Goal: Task Accomplishment & Management: Manage account settings

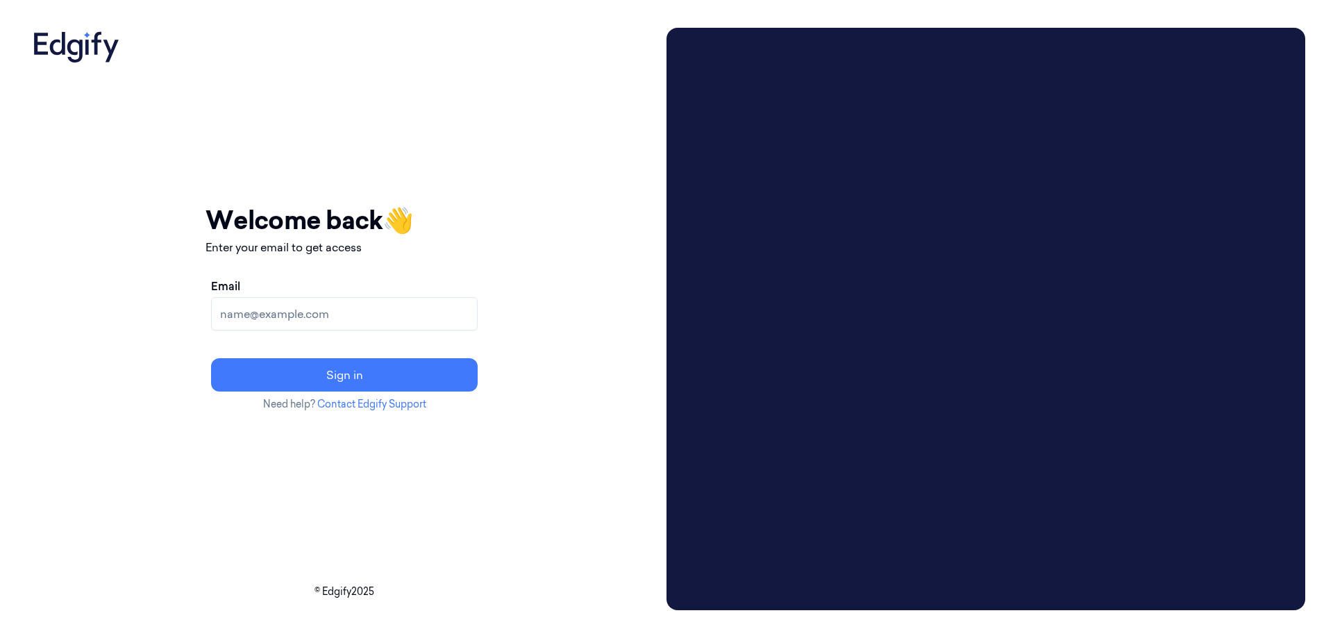
click at [402, 324] on input "Email" at bounding box center [344, 313] width 267 height 33
type input "noani@shufersal.co.il"
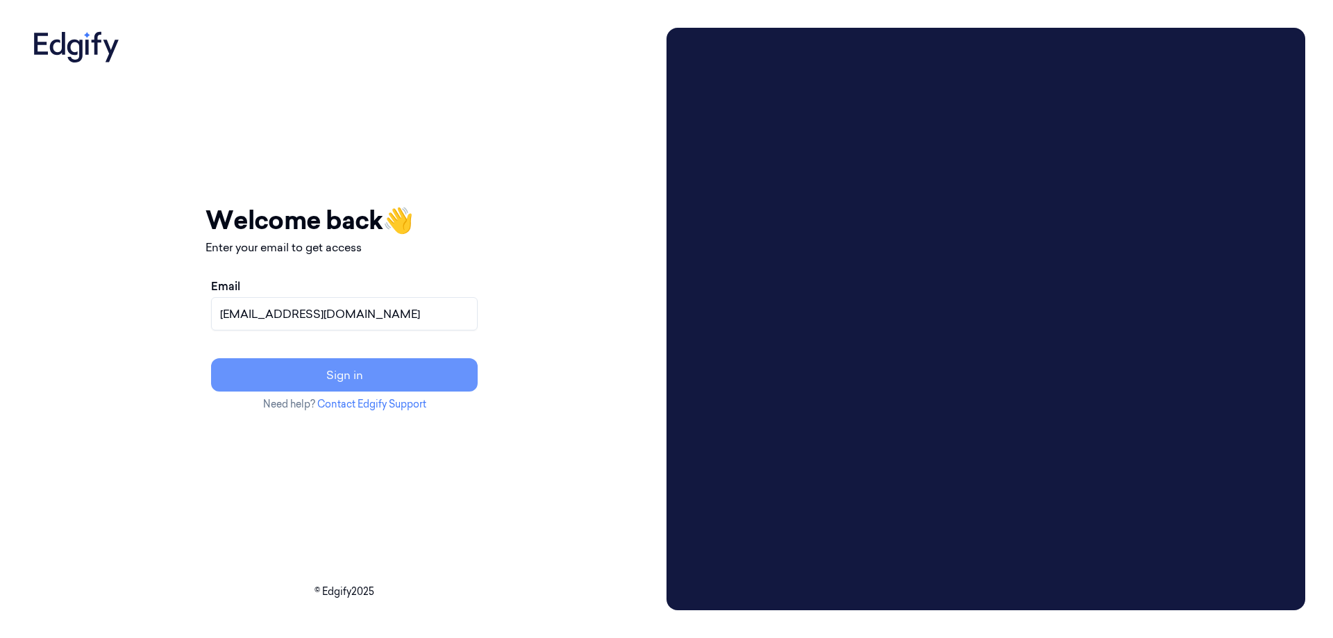
click at [349, 368] on button "Sign in" at bounding box center [344, 374] width 267 height 33
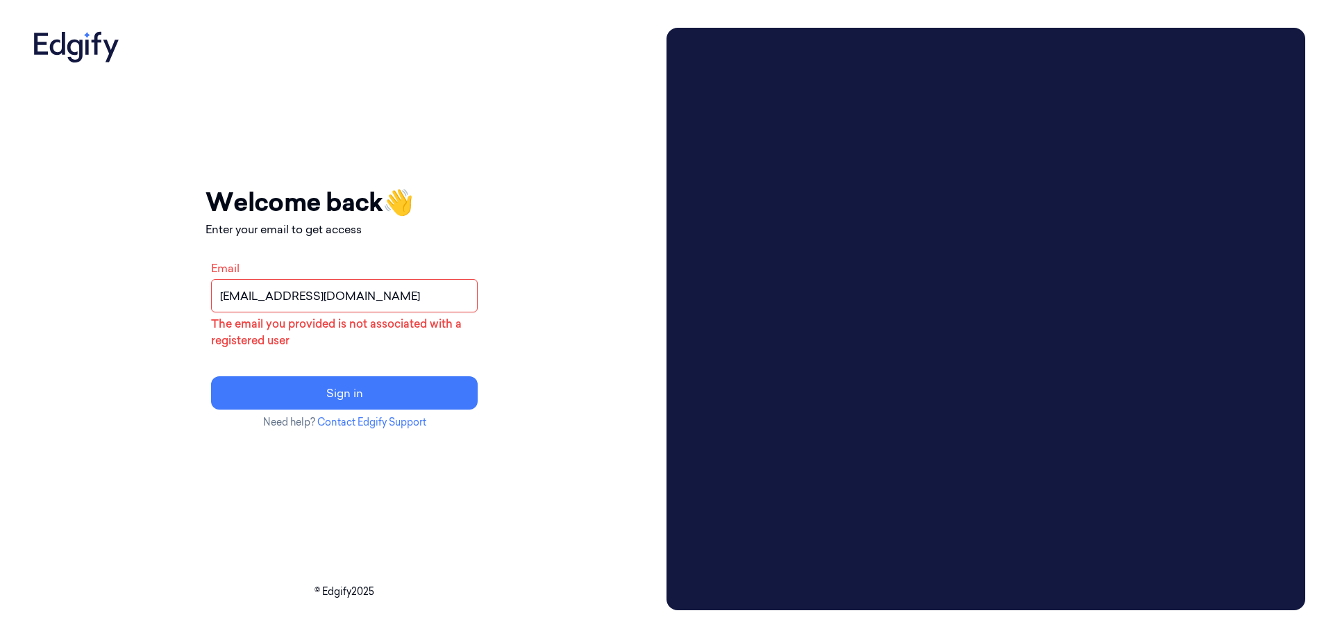
click at [442, 303] on input "noani@shufersal.co.il" at bounding box center [344, 295] width 267 height 33
drag, startPoint x: 442, startPoint y: 298, endPoint x: 255, endPoint y: 306, distance: 187.6
click at [255, 306] on div "Your session expired - please log in again Email sent - check your inbox for th…" at bounding box center [344, 319] width 633 height 582
click at [318, 287] on input "Email" at bounding box center [344, 295] width 267 height 33
type input "[EMAIL_ADDRESS][DOMAIN_NAME]"
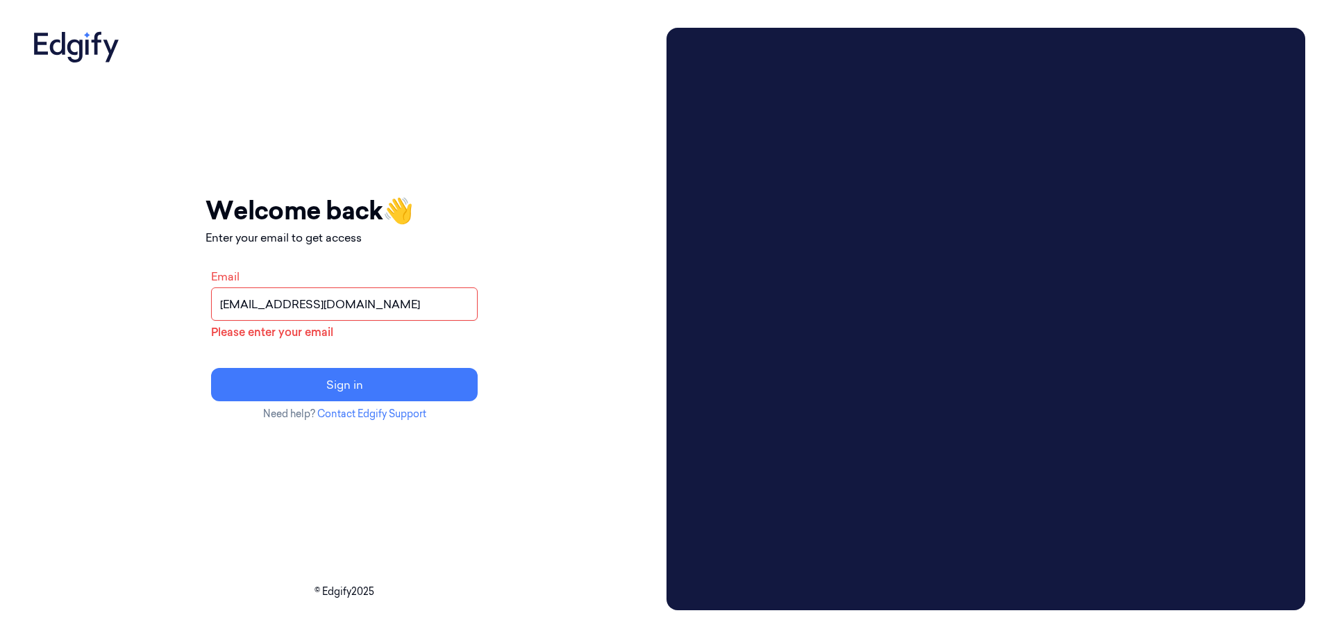
click at [381, 303] on input "[EMAIL_ADDRESS][DOMAIN_NAME]" at bounding box center [344, 303] width 267 height 33
drag, startPoint x: 381, startPoint y: 303, endPoint x: 178, endPoint y: 312, distance: 203.6
click at [178, 312] on div "Your session expired - please log in again Email sent - check your inbox for th…" at bounding box center [344, 319] width 633 height 582
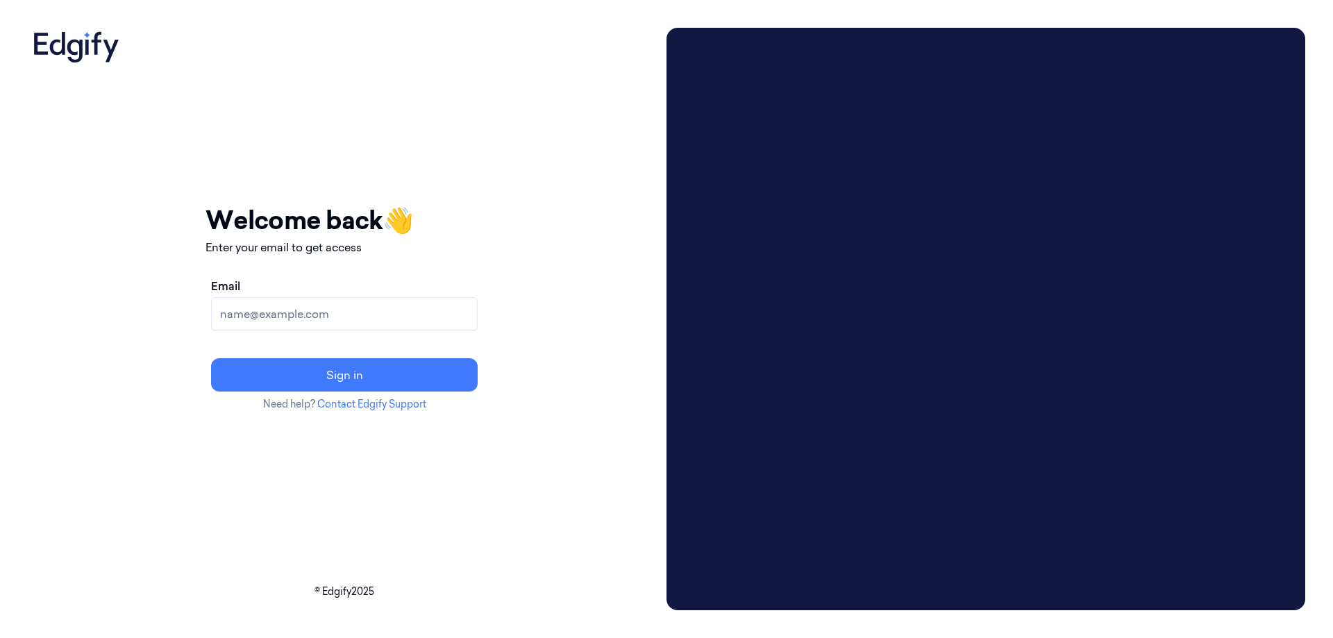
click at [304, 317] on input "Email" at bounding box center [344, 313] width 267 height 33
type input "noani@shufersal.co.il"
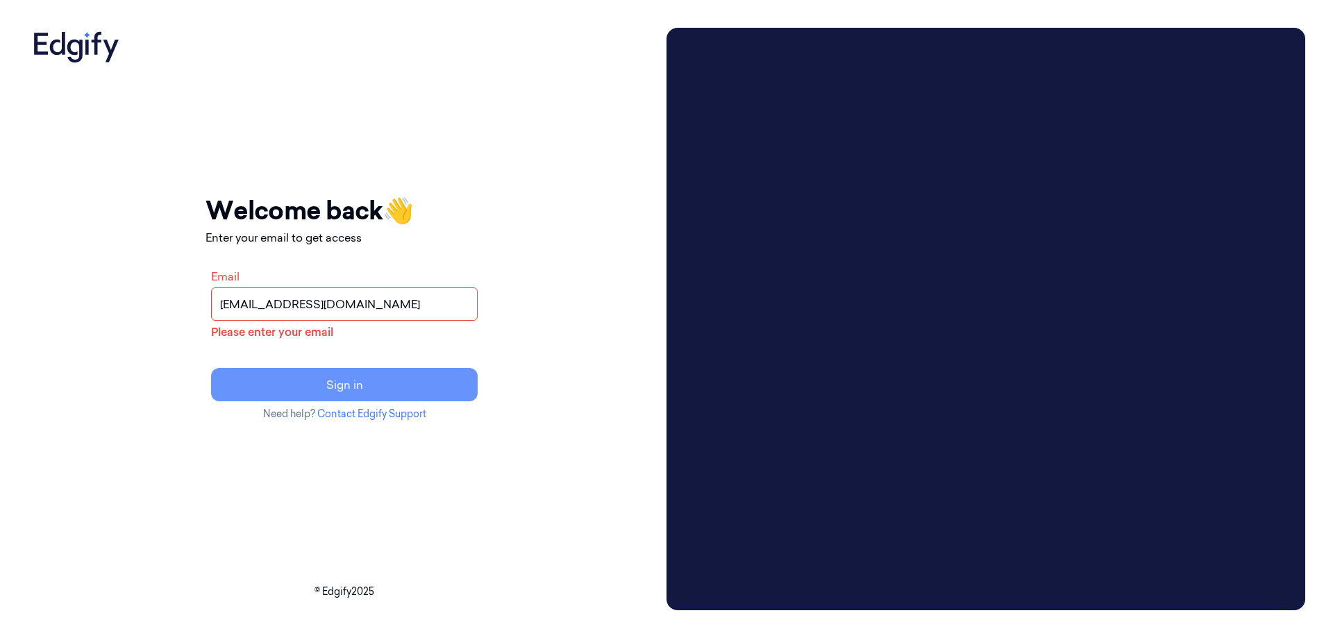
click at [329, 392] on button "Sign in" at bounding box center [344, 384] width 267 height 33
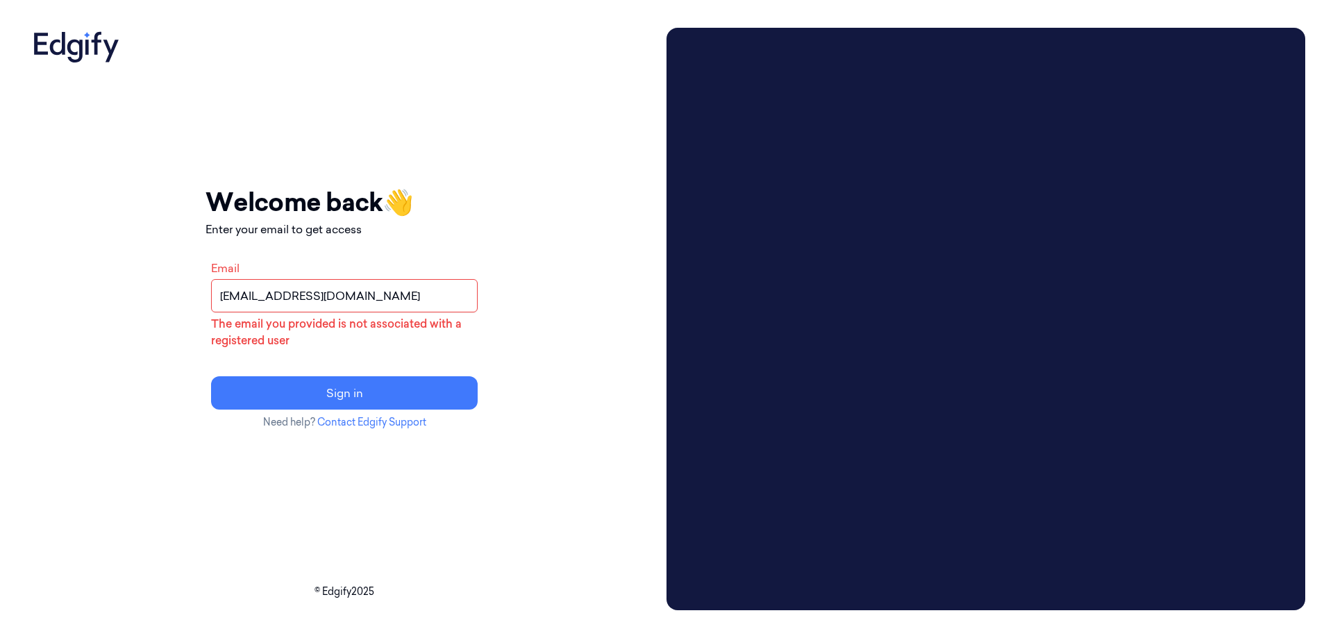
click at [433, 297] on input "noani@shufersal.co.il" at bounding box center [344, 295] width 267 height 33
click at [377, 394] on button "Sign in" at bounding box center [344, 392] width 267 height 33
click at [122, 189] on div "Your session expired - please log in again Email sent - check your inbox for th…" at bounding box center [344, 319] width 633 height 582
drag, startPoint x: 130, startPoint y: 54, endPoint x: 0, endPoint y: 53, distance: 129.8
click at [0, 53] on div "Your session expired - please log in again Email sent - check your inbox for th…" at bounding box center [666, 319] width 1333 height 638
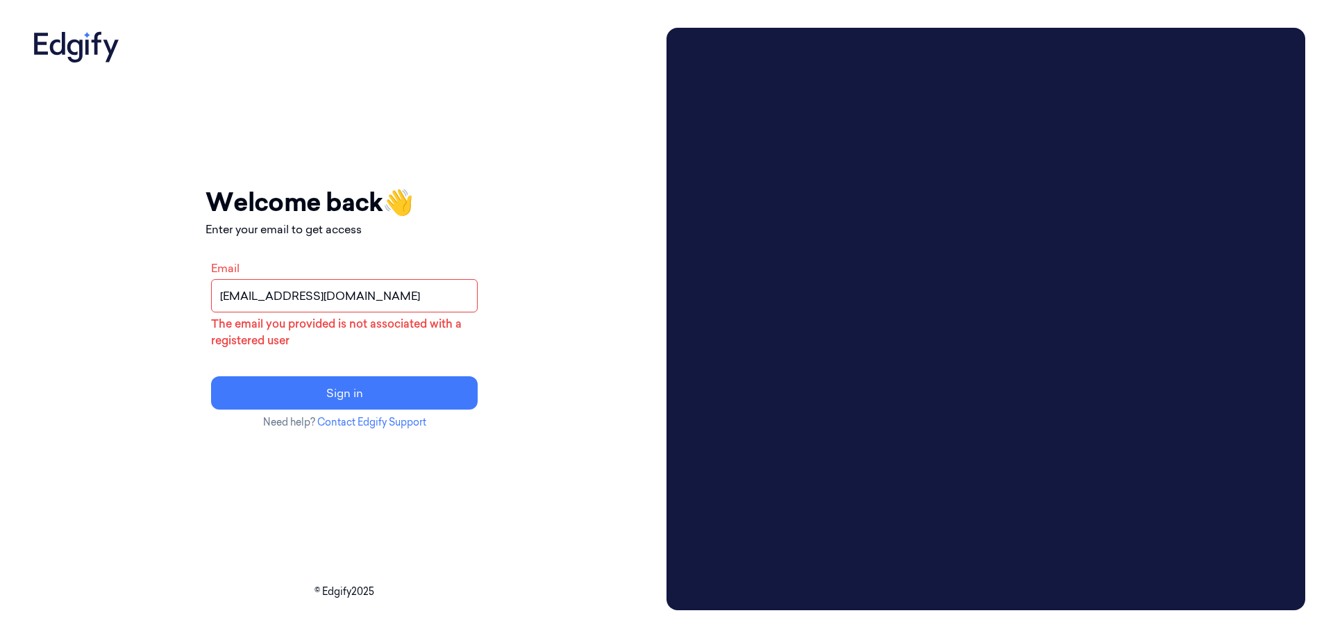
click at [47, 49] on icon at bounding box center [76, 45] width 97 height 35
click at [46, 49] on icon at bounding box center [76, 45] width 97 height 35
drag, startPoint x: 168, startPoint y: 56, endPoint x: 4, endPoint y: 57, distance: 163.9
click at [3, 57] on div "Your session expired - please log in again Email sent - check your inbox for th…" at bounding box center [666, 319] width 1333 height 638
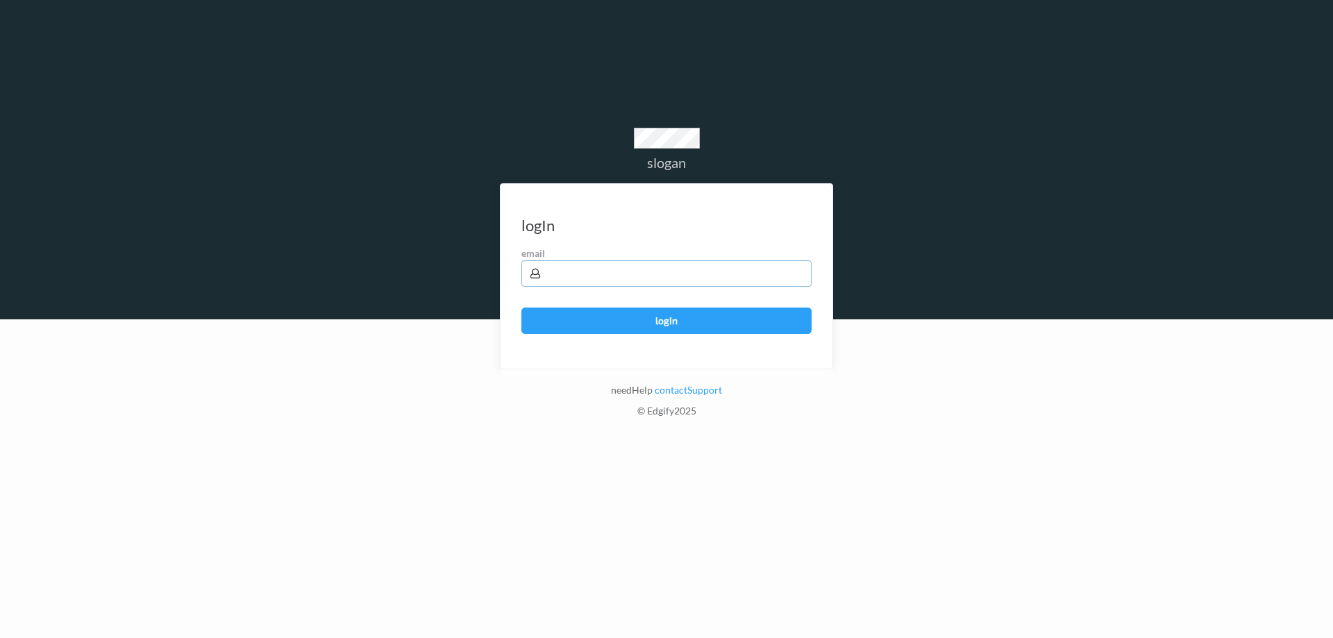
drag, startPoint x: 678, startPoint y: 270, endPoint x: 676, endPoint y: 287, distance: 17.5
click at [676, 287] on form "logIn emailSent email logIn" at bounding box center [666, 276] width 333 height 186
type input "\"
type input "[EMAIL_ADDRESS][DOMAIN_NAME]"
click at [521, 308] on button "Log in" at bounding box center [666, 321] width 290 height 26
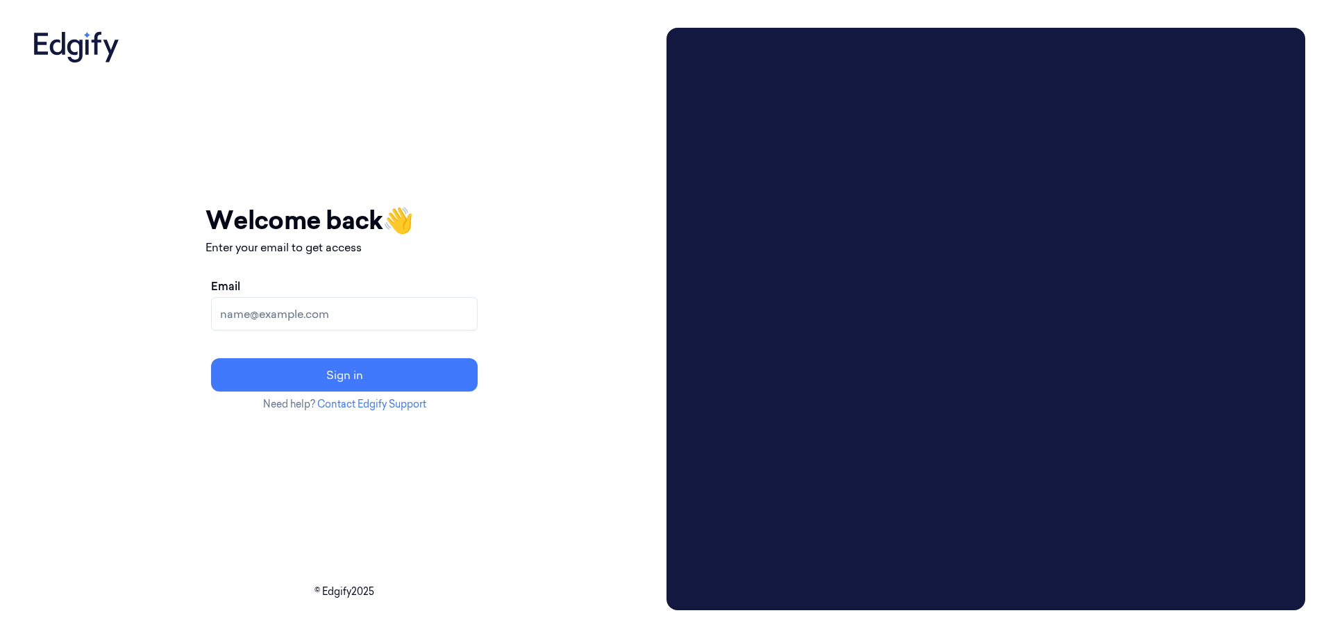
click at [396, 311] on input "Email" at bounding box center [344, 313] width 267 height 33
type input "[EMAIL_ADDRESS][DOMAIN_NAME]"
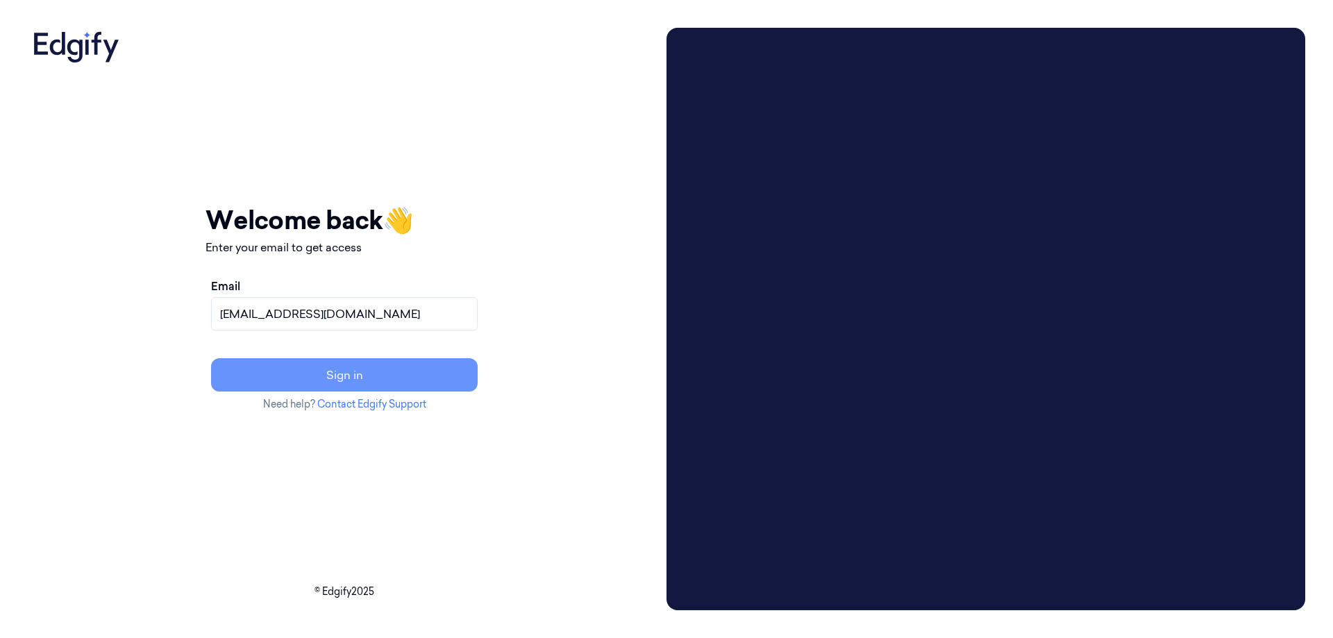
click at [383, 374] on button "Sign in" at bounding box center [344, 374] width 267 height 33
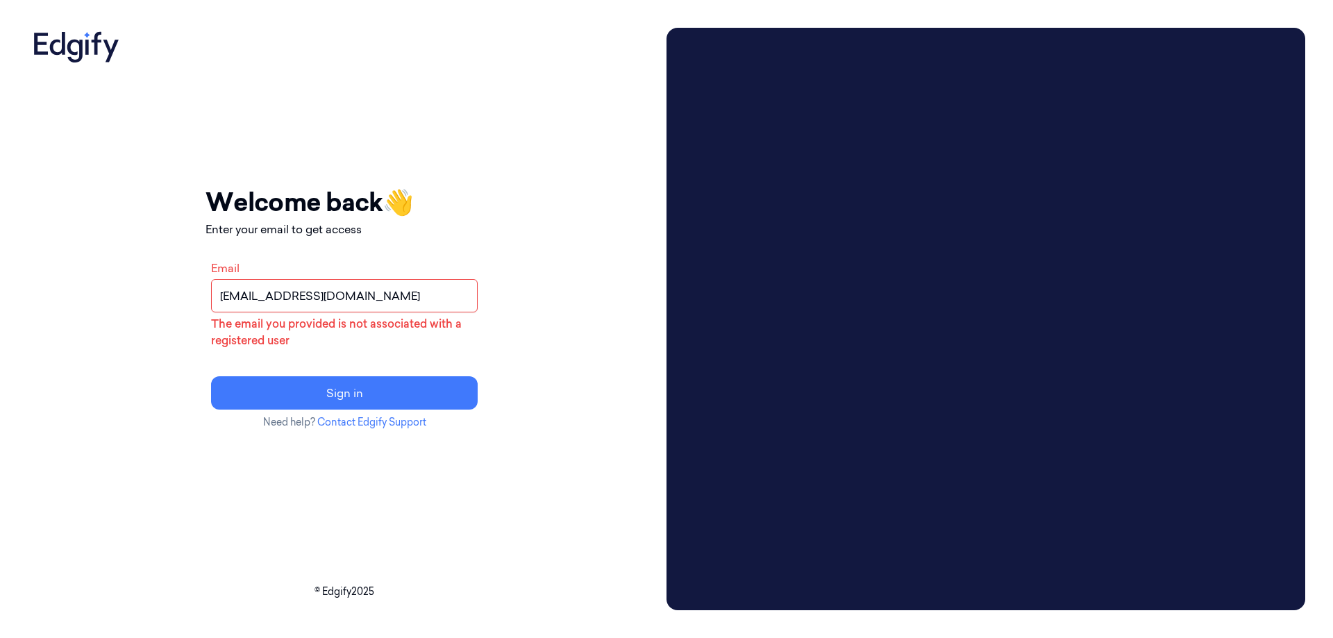
click at [444, 290] on input "[EMAIL_ADDRESS][DOMAIN_NAME]" at bounding box center [344, 295] width 267 height 33
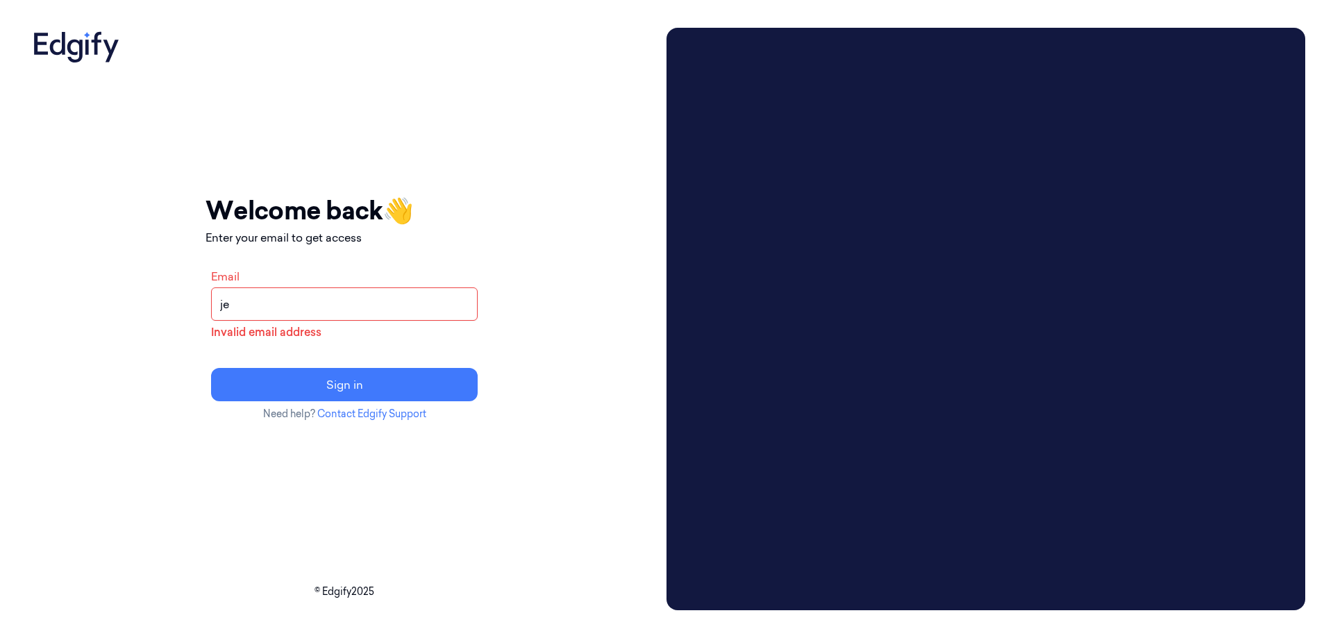
type input "j"
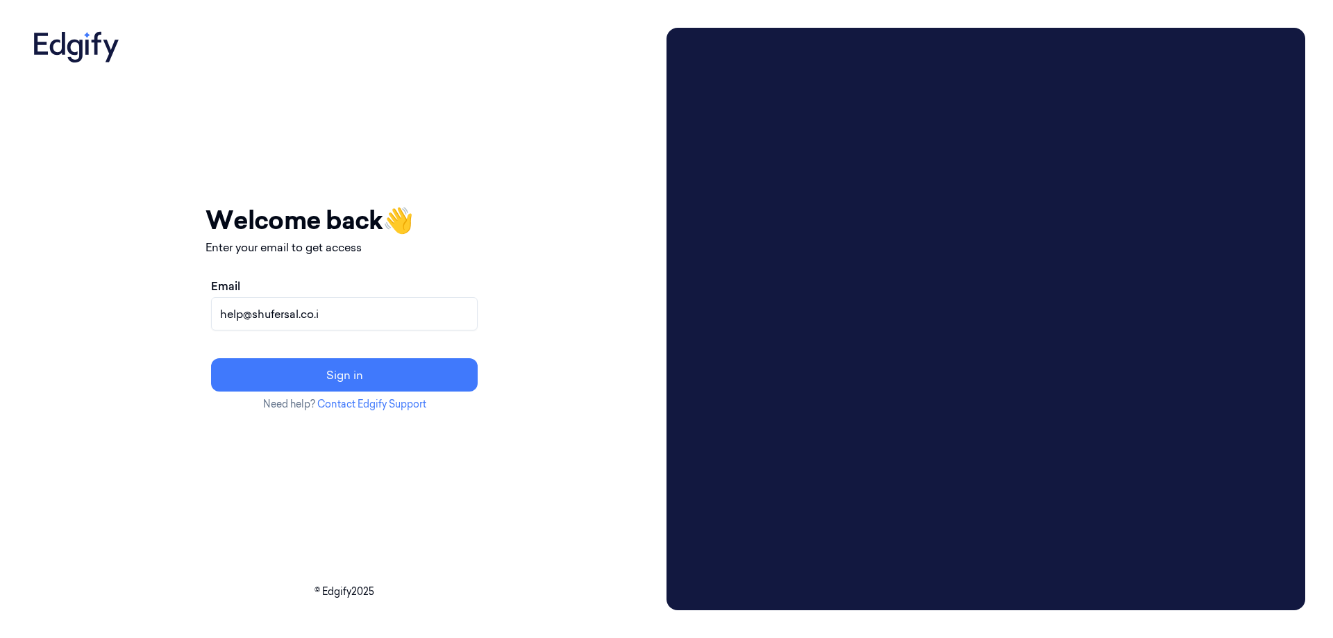
type input "[EMAIL_ADDRESS][DOMAIN_NAME]"
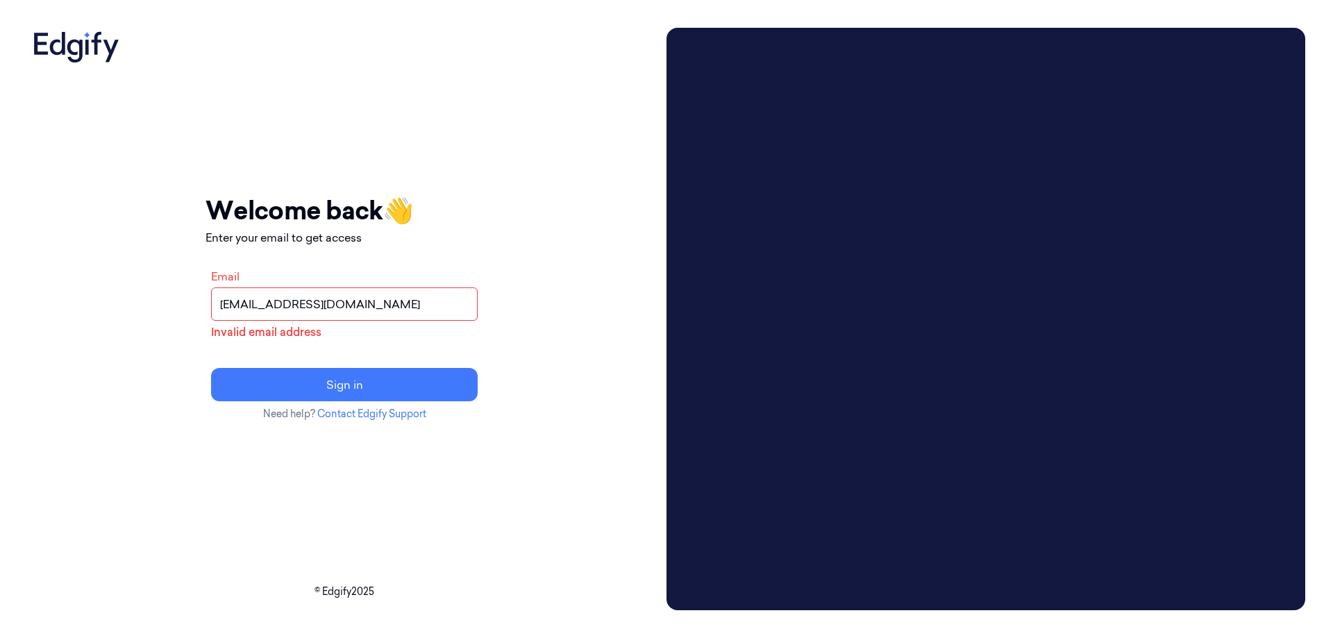
click at [365, 301] on input "help@shufersal.co.il" at bounding box center [344, 303] width 267 height 33
type input "help@shufersal.co.il"
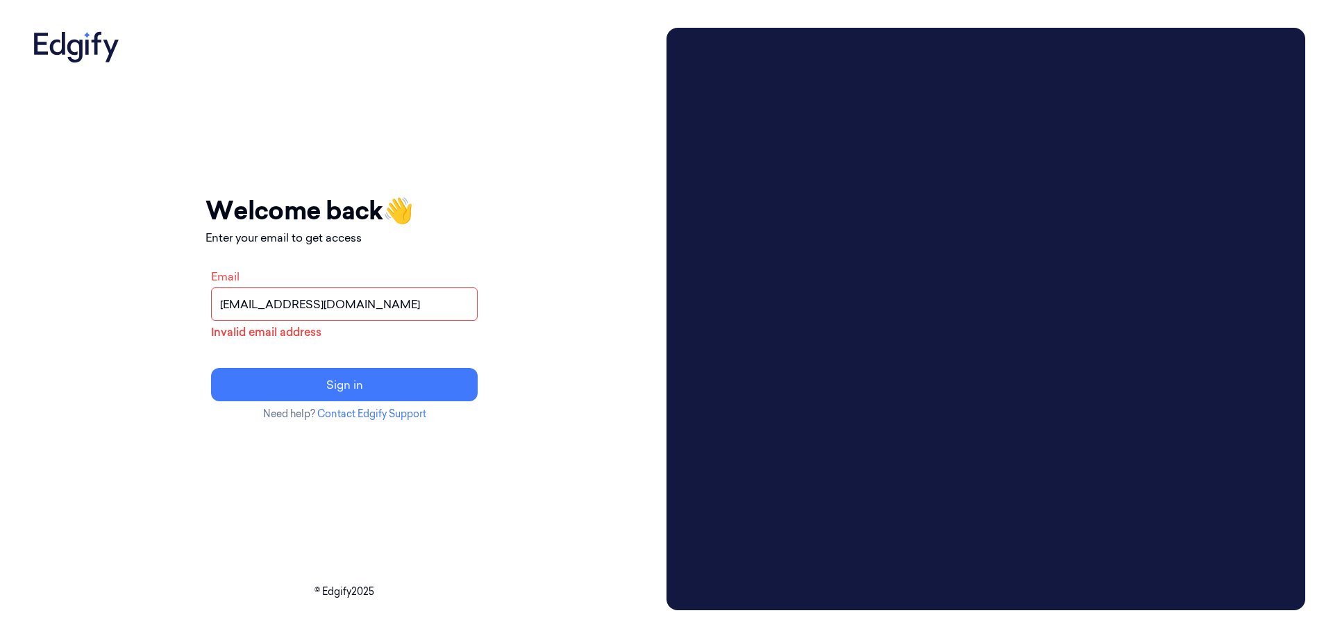
click at [211, 368] on button "Sign in" at bounding box center [344, 384] width 267 height 33
